Goal: Task Accomplishment & Management: Complete application form

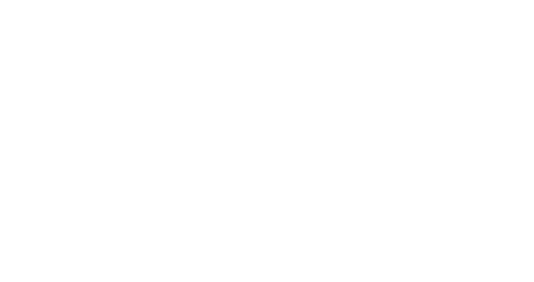
select select "Song"
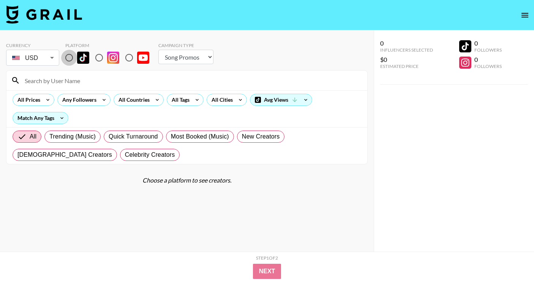
click at [69, 55] on input "radio" at bounding box center [69, 58] width 16 height 16
radio input "true"
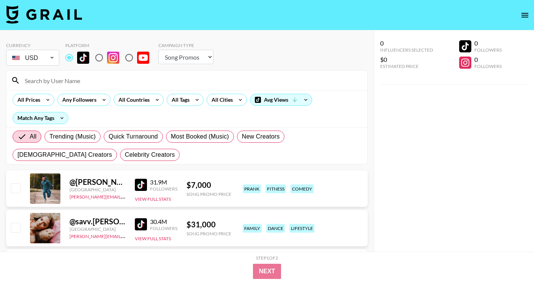
click at [168, 85] on input at bounding box center [191, 81] width 343 height 12
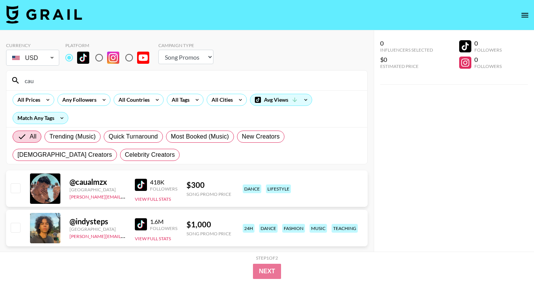
type input "cau"
click at [146, 185] on img at bounding box center [141, 185] width 12 height 12
click at [19, 188] on input "checkbox" at bounding box center [15, 188] width 9 height 9
checkbox input "true"
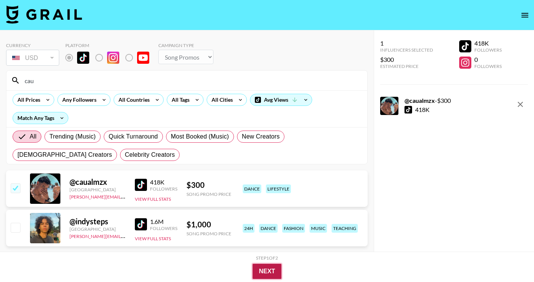
click at [268, 269] on button "Next" at bounding box center [267, 271] width 29 height 15
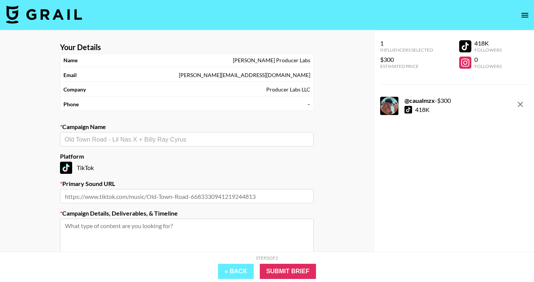
click at [126, 133] on div "​" at bounding box center [187, 139] width 254 height 14
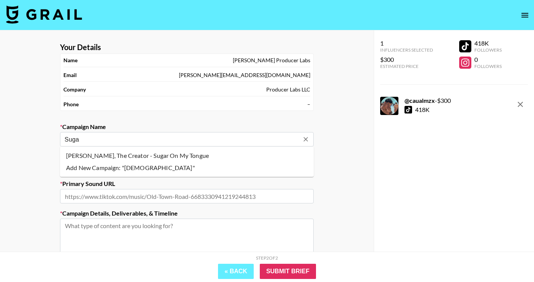
click at [135, 160] on li "[PERSON_NAME], The Creator - Sugar On My Tongue" at bounding box center [187, 156] width 254 height 12
type input "[PERSON_NAME], The Creator - Sugar On My Tongue"
type input "[URL][DOMAIN_NAME]"
type textarea "TikTok -- Draft in 24 hours or creator WILL be replaced. Please send draft/stat…"
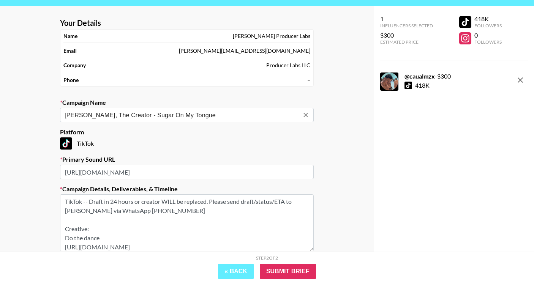
scroll to position [30, 0]
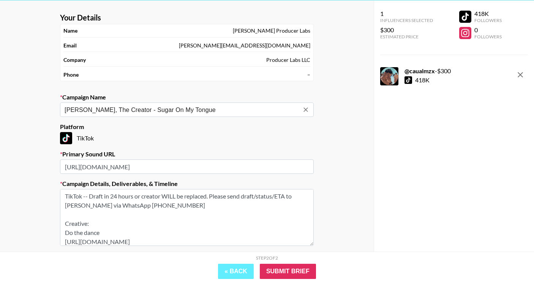
type input "[PERSON_NAME], The Creator - Sugar On My Tongue"
click at [158, 168] on input "[URL][DOMAIN_NAME]" at bounding box center [187, 167] width 254 height 14
click at [198, 168] on input "[URL][DOMAIN_NAME]" at bounding box center [187, 167] width 254 height 14
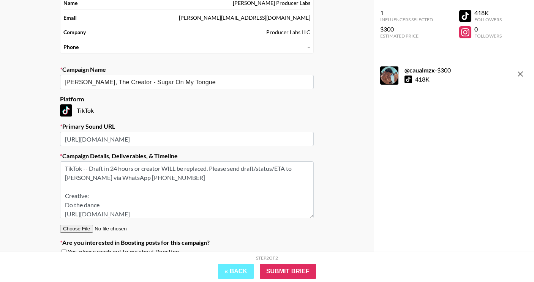
drag, startPoint x: 203, startPoint y: 183, endPoint x: 203, endPoint y: 165, distance: 17.9
click at [203, 166] on textarea "TikTok -- Draft in 24 hours or creator WILL be replaced. Please send draft/stat…" at bounding box center [187, 190] width 254 height 57
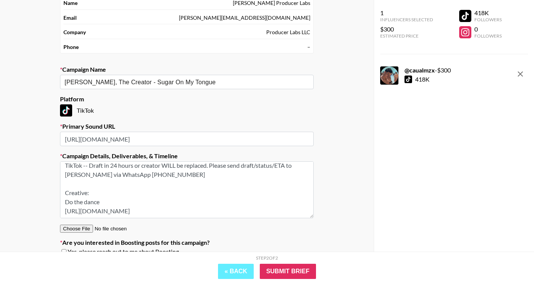
scroll to position [0, 0]
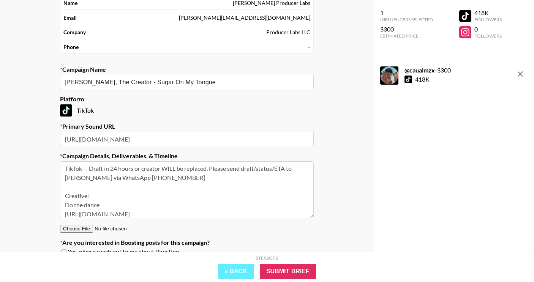
click at [188, 179] on textarea "TikTok -- Draft in 24 hours or creator WILL be replaced. Please send draft/stat…" at bounding box center [187, 190] width 254 height 57
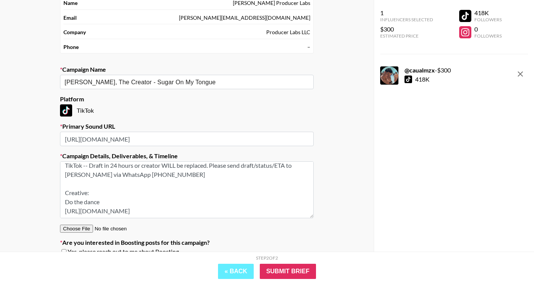
drag, startPoint x: 187, startPoint y: 186, endPoint x: 190, endPoint y: 203, distance: 17.4
click at [192, 204] on textarea "TikTok -- Draft in 24 hours or creator WILL be replaced. Please send draft/stat…" at bounding box center [187, 190] width 254 height 57
click at [190, 203] on textarea "TikTok -- Draft in 24 hours or creator WILL be replaced. Please send draft/stat…" at bounding box center [187, 190] width 254 height 57
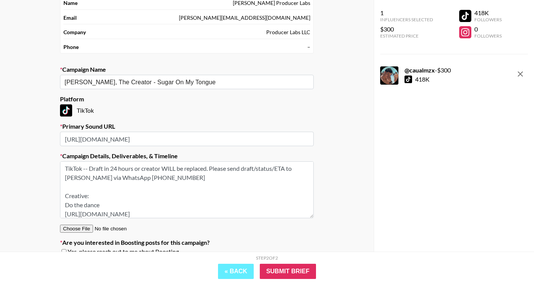
drag, startPoint x: 134, startPoint y: 168, endPoint x: 209, endPoint y: 165, distance: 74.9
click at [209, 165] on textarea "TikTok -- Draft in 24 hours or creator WILL be replaced. Please send draft/stat…" at bounding box center [187, 190] width 254 height 57
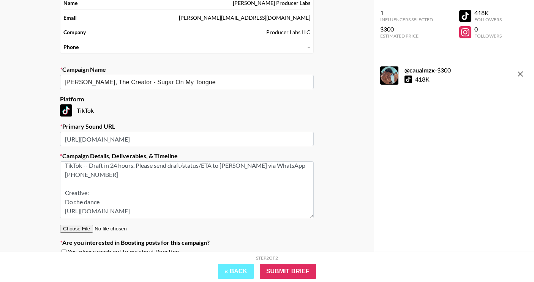
drag, startPoint x: 253, startPoint y: 210, endPoint x: 30, endPoint y: 210, distance: 222.7
click at [30, 210] on div "Your Details Name [PERSON_NAME] Producer Labs Email [PERSON_NAME][EMAIL_ADDRESS…" at bounding box center [187, 129] width 374 height 313
paste textarea "wendolynortizz/video/7551227292345781534"
drag, startPoint x: 103, startPoint y: 203, endPoint x: 41, endPoint y: 203, distance: 62.0
click at [41, 203] on div "Your Details Name [PERSON_NAME] Producer Labs Email [PERSON_NAME][EMAIL_ADDRESS…" at bounding box center [187, 129] width 374 height 313
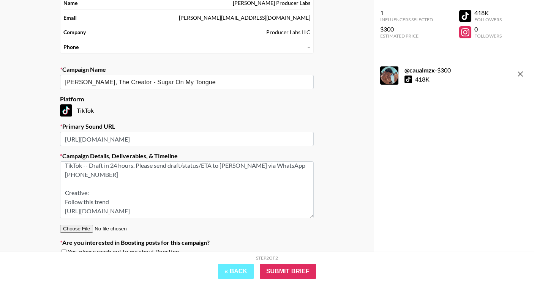
scroll to position [0, 0]
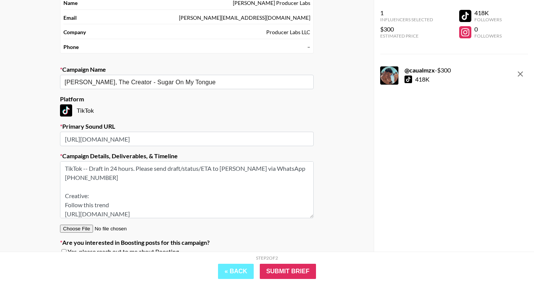
drag, startPoint x: 89, startPoint y: 168, endPoint x: 46, endPoint y: 168, distance: 42.6
click at [46, 168] on div "Your Details Name [PERSON_NAME] Producer Labs Email [PERSON_NAME][EMAIL_ADDRESS…" at bounding box center [187, 129] width 374 height 313
click at [296, 169] on textarea "Draft in 24 hours. Please send draft/status/ETA to [PERSON_NAME] via WhatsApp […" at bounding box center [187, 190] width 254 height 57
drag, startPoint x: 301, startPoint y: 169, endPoint x: 113, endPoint y: 169, distance: 187.8
click at [113, 169] on textarea "Draft in 24 hours. Please send draft/status/ETA to [PERSON_NAME] via WhatsApp […" at bounding box center [187, 190] width 254 height 57
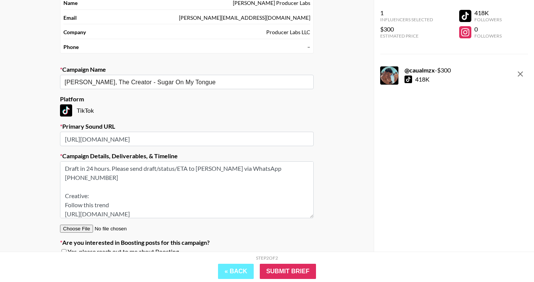
click at [177, 170] on textarea "Draft in 24 hours. Please send draft/status/ETA to [PERSON_NAME] via WhatsApp […" at bounding box center [187, 190] width 254 height 57
click at [302, 168] on textarea "Draft in 24 hours. Please send draft/status/ETA to [PERSON_NAME] via WhatsApp […" at bounding box center [187, 190] width 254 height 57
drag, startPoint x: 269, startPoint y: 206, endPoint x: 60, endPoint y: 190, distance: 209.7
click at [60, 187] on textarea "Draft in 24 hours. Please send draft/status/ETA to [PERSON_NAME] via WhatsApp […" at bounding box center [187, 190] width 254 height 57
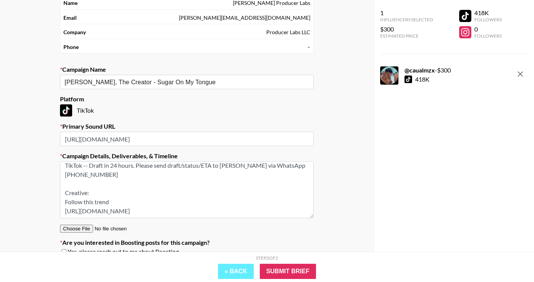
drag, startPoint x: 264, startPoint y: 211, endPoint x: 56, endPoint y: 197, distance: 208.8
click at [56, 196] on section "Your Details Name [PERSON_NAME] Producer Labs Email [PERSON_NAME][EMAIL_ADDRESS…" at bounding box center [187, 123] width 266 height 289
click at [146, 181] on textarea "TikTok -- Draft in 24 hours. Please send draft/status/ETA to [PERSON_NAME] via …" at bounding box center [187, 190] width 254 height 57
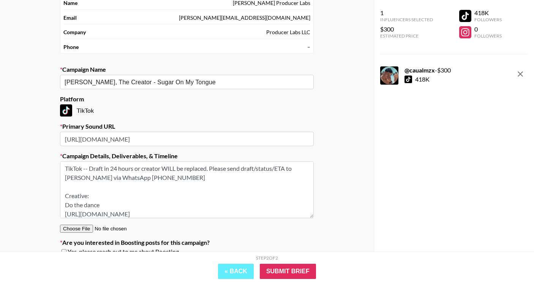
click at [179, 187] on textarea "TikTok -- Draft in 24 hours or creator WILL be replaced. Please send draft/stat…" at bounding box center [187, 190] width 254 height 57
drag, startPoint x: 209, startPoint y: 169, endPoint x: 135, endPoint y: 168, distance: 74.9
click at [135, 167] on textarea "TikTok -- Draft in 24 hours or creator WILL be replaced. Please send draft/stat…" at bounding box center [187, 190] width 254 height 57
drag, startPoint x: 88, startPoint y: 167, endPoint x: 59, endPoint y: 162, distance: 29.1
click at [59, 166] on section "Your Details Name [PERSON_NAME] Producer Labs Email [PERSON_NAME][EMAIL_ADDRESS…" at bounding box center [187, 123] width 266 height 289
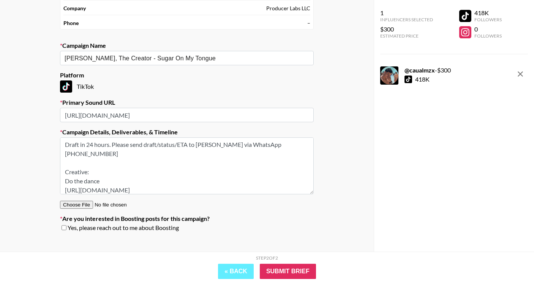
scroll to position [85, 0]
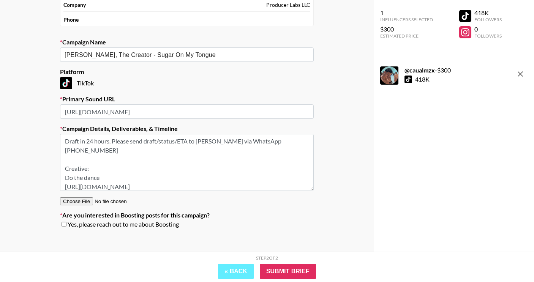
drag, startPoint x: 253, startPoint y: 178, endPoint x: 14, endPoint y: 178, distance: 239.1
click at [14, 178] on div "Your Details Name [PERSON_NAME] Producer Labs Email [PERSON_NAME][EMAIL_ADDRESS…" at bounding box center [187, 102] width 374 height 313
click at [256, 177] on textarea "Draft in 24 hours. Please send draft/status/ETA to [PERSON_NAME] via WhatsApp […" at bounding box center [187, 162] width 254 height 57
drag, startPoint x: 255, startPoint y: 179, endPoint x: 32, endPoint y: 159, distance: 224.9
click at [32, 159] on div "Your Details Name [PERSON_NAME] Producer Labs Email [PERSON_NAME][EMAIL_ADDRESS…" at bounding box center [187, 102] width 374 height 313
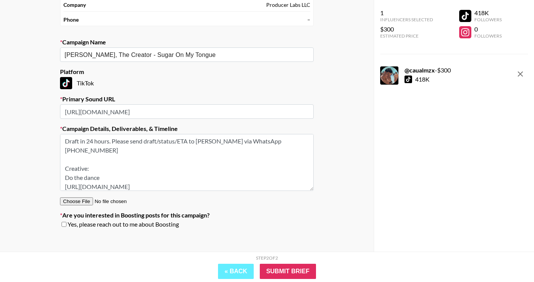
paste textarea "Follow this trend [URL][DOMAIN_NAME]"
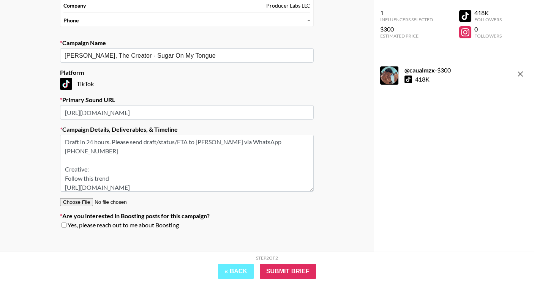
scroll to position [84, 0]
type textarea "Draft in 24 hours. Please send draft/status/ETA to [PERSON_NAME] via WhatsApp […"
click at [216, 60] on div "[PERSON_NAME], The Creator - Sugar On My Tongue ​" at bounding box center [187, 55] width 254 height 14
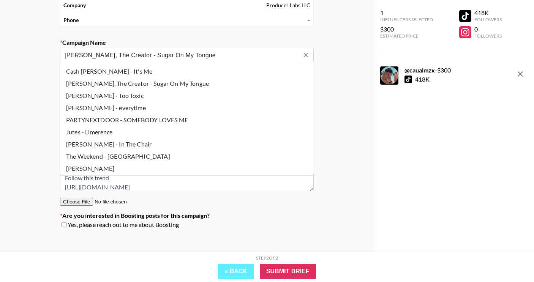
click at [219, 56] on input "[PERSON_NAME], The Creator - Sugar On My Tongue" at bounding box center [182, 55] width 235 height 9
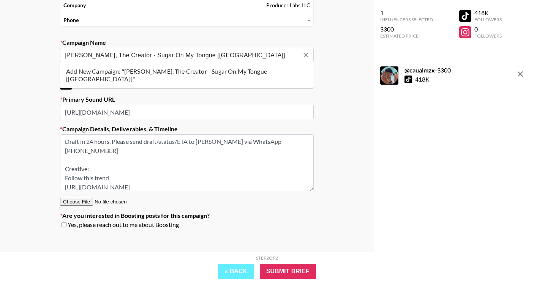
click at [253, 74] on li "Add New Campaign: "[PERSON_NAME], The Creator - Sugar On My Tongue [[GEOGRAPHIC…" at bounding box center [187, 75] width 254 height 20
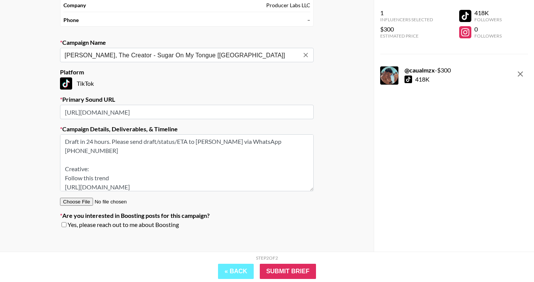
type input "[PERSON_NAME], The Creator - Sugar On My Tongue [[GEOGRAPHIC_DATA]]"
click at [309, 88] on div "TikTok" at bounding box center [187, 84] width 254 height 12
click at [276, 114] on input "[URL][DOMAIN_NAME]" at bounding box center [187, 112] width 254 height 14
drag, startPoint x: 113, startPoint y: 141, endPoint x: 67, endPoint y: 137, distance: 46.9
click at [67, 138] on textarea "Draft in 24 hours. Please send draft/status/ETA to [PERSON_NAME] via WhatsApp […" at bounding box center [187, 163] width 254 height 57
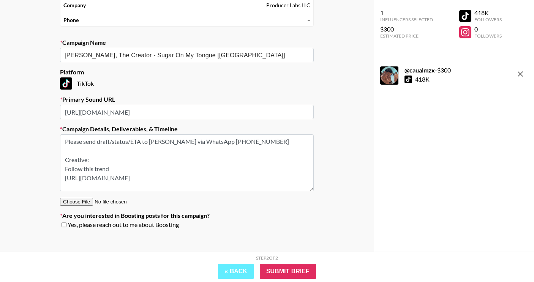
click at [111, 142] on textarea "Please send draft/status/ETA to [PERSON_NAME] via WhatsApp [PHONE_NUMBER] Creat…" at bounding box center [187, 163] width 254 height 57
drag, startPoint x: 249, startPoint y: 140, endPoint x: 57, endPoint y: 146, distance: 192.4
click at [57, 145] on section "Your Details Name [PERSON_NAME] Producer Labs Email [PERSON_NAME][EMAIL_ADDRESS…" at bounding box center [187, 96] width 266 height 289
click at [65, 159] on textarea "Please send draft/status/ETA to [PERSON_NAME] via WhatsApp [PHONE_NUMBER] Creat…" at bounding box center [187, 163] width 254 height 57
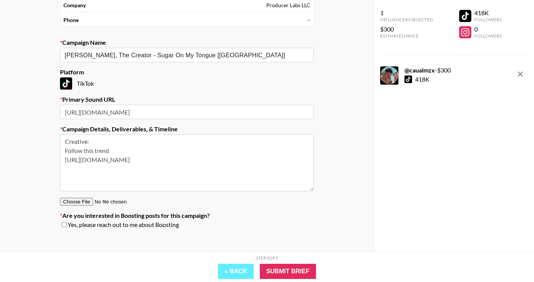
click at [65, 150] on textarea "Creative: Follow this trend [URL][DOMAIN_NAME]" at bounding box center [187, 163] width 254 height 57
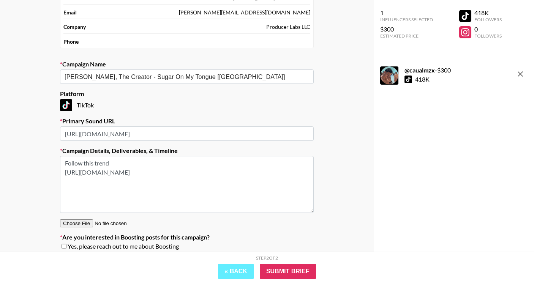
scroll to position [70, 0]
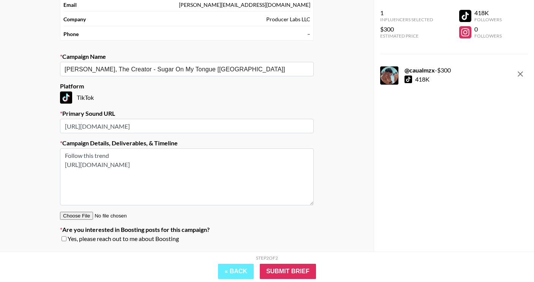
click at [122, 155] on textarea "Follow this trend [URL][DOMAIN_NAME]" at bounding box center [187, 177] width 254 height 57
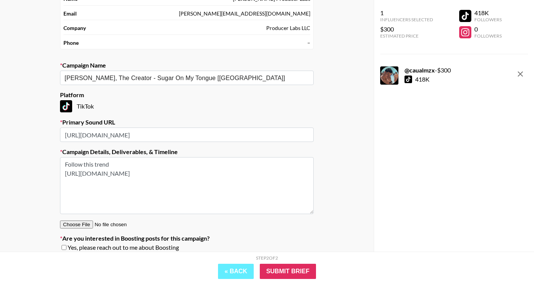
scroll to position [70, 0]
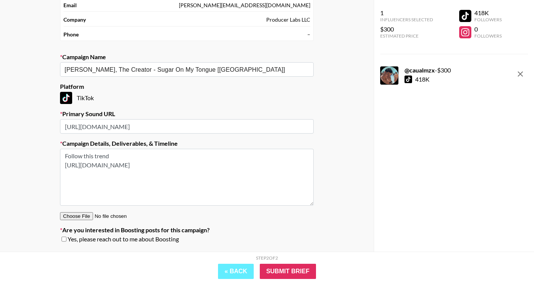
click at [105, 171] on textarea "Follow this trend [URL][DOMAIN_NAME]" at bounding box center [187, 177] width 254 height 57
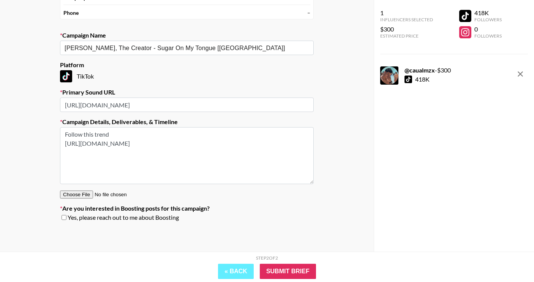
type textarea "Follow this trend [URL][DOMAIN_NAME]"
click at [291, 273] on input "Submit Brief" at bounding box center [288, 271] width 56 height 15
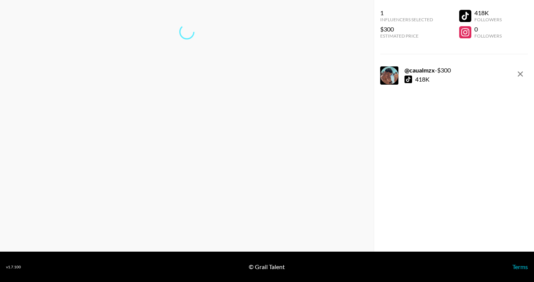
scroll to position [30, 0]
